Goal: Navigation & Orientation: Find specific page/section

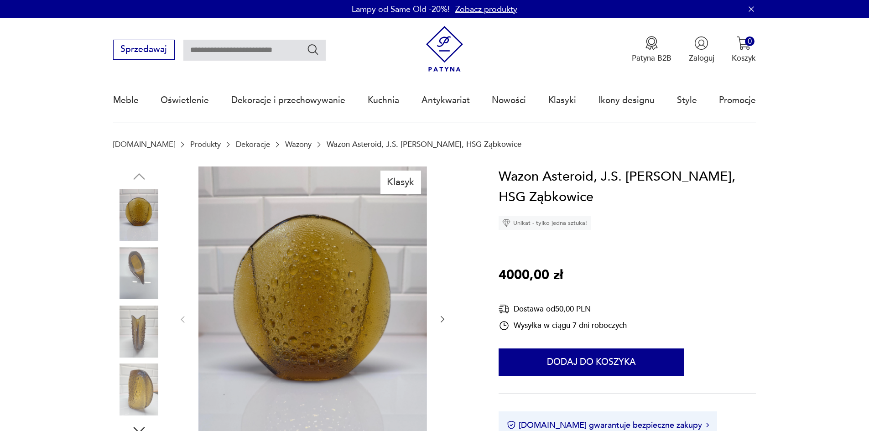
click at [444, 316] on icon "button" at bounding box center [442, 319] width 9 height 9
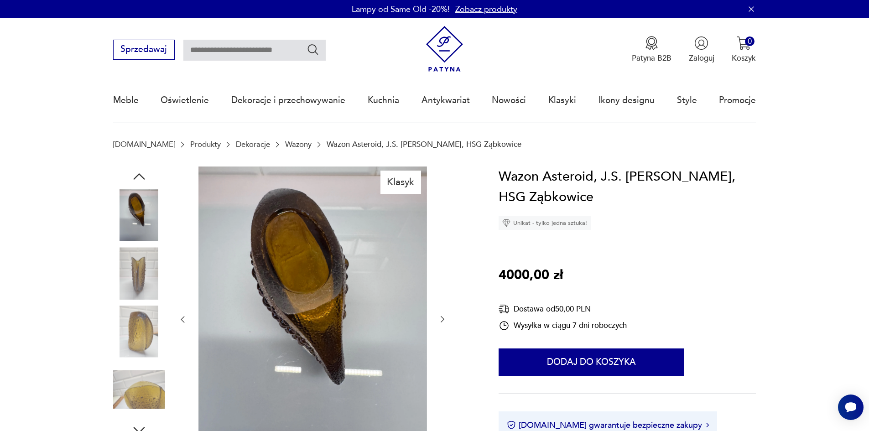
click at [444, 316] on icon "button" at bounding box center [442, 319] width 9 height 9
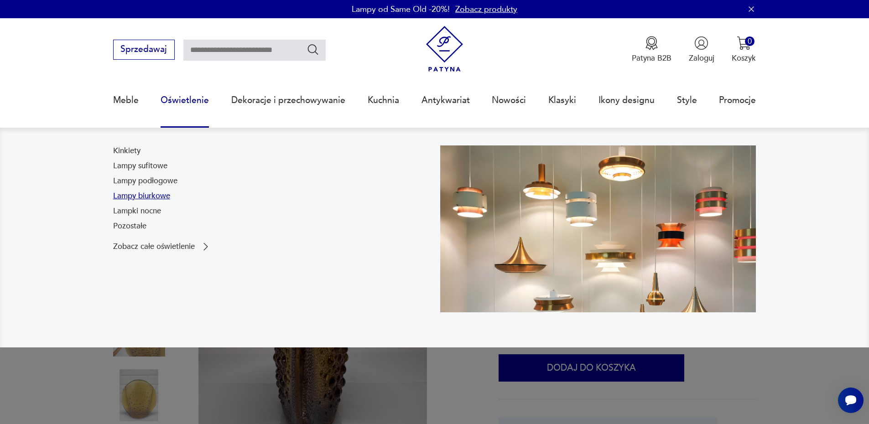
click at [158, 196] on link "Lampy biurkowe" at bounding box center [141, 196] width 57 height 11
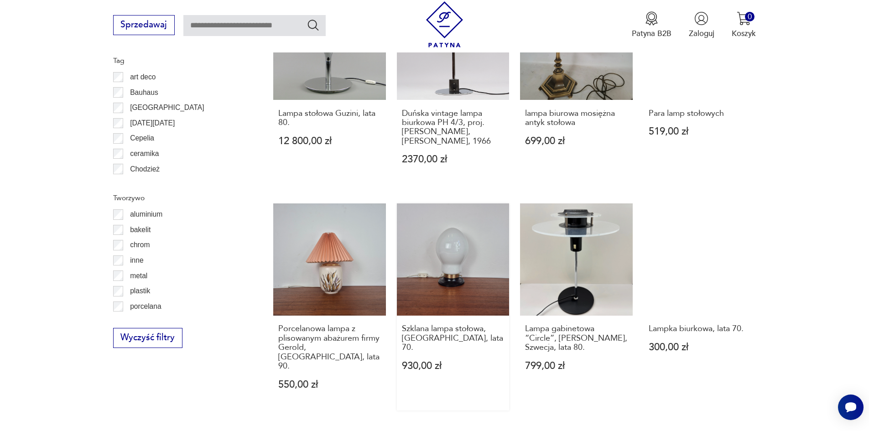
scroll to position [942, 0]
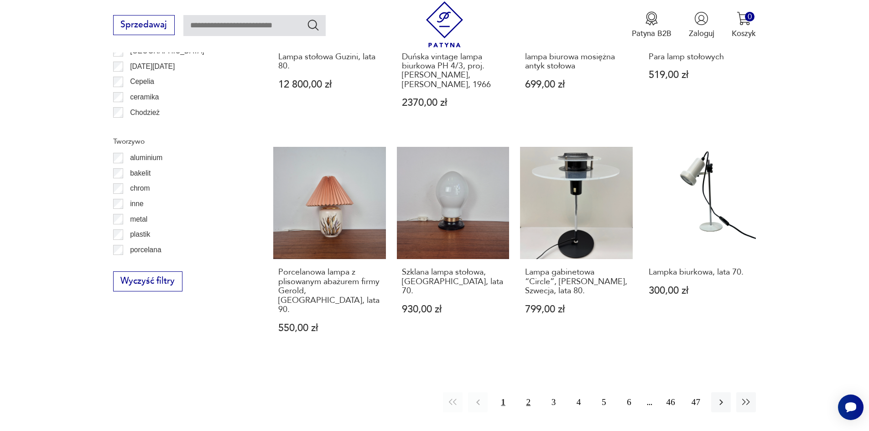
click at [526, 392] on button "2" at bounding box center [529, 402] width 20 height 20
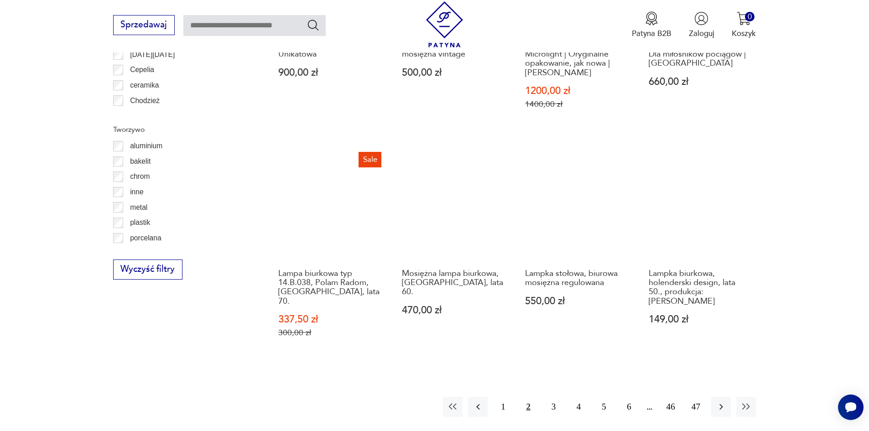
scroll to position [955, 0]
